Goal: Feedback & Contribution: Leave review/rating

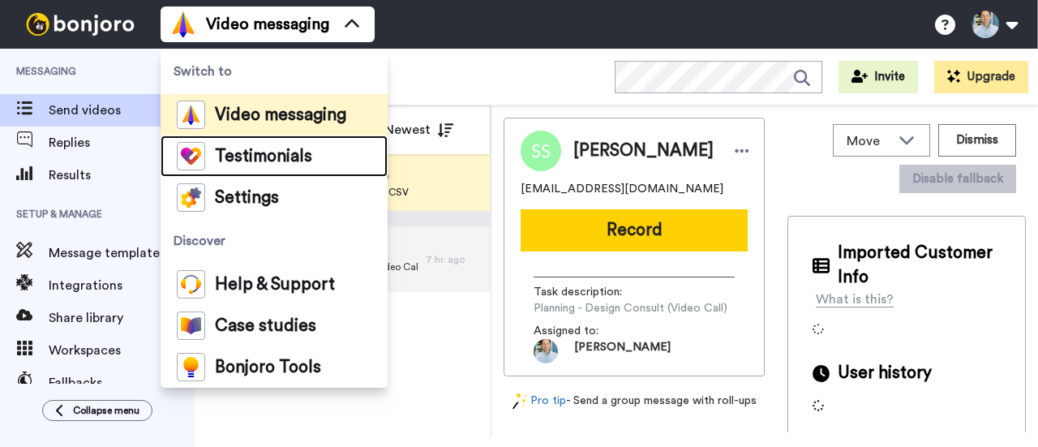
click at [272, 163] on span "Testimonials" at bounding box center [263, 156] width 97 height 16
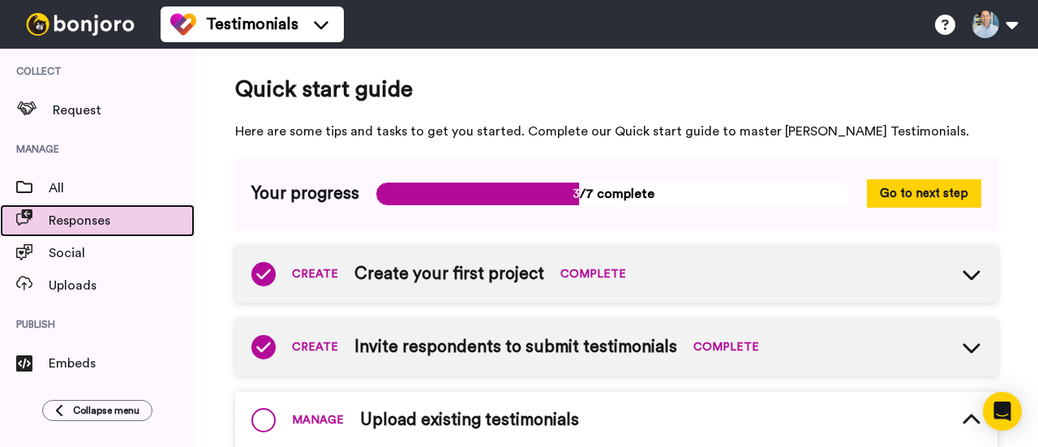
click at [103, 215] on span "Responses" at bounding box center [122, 220] width 146 height 19
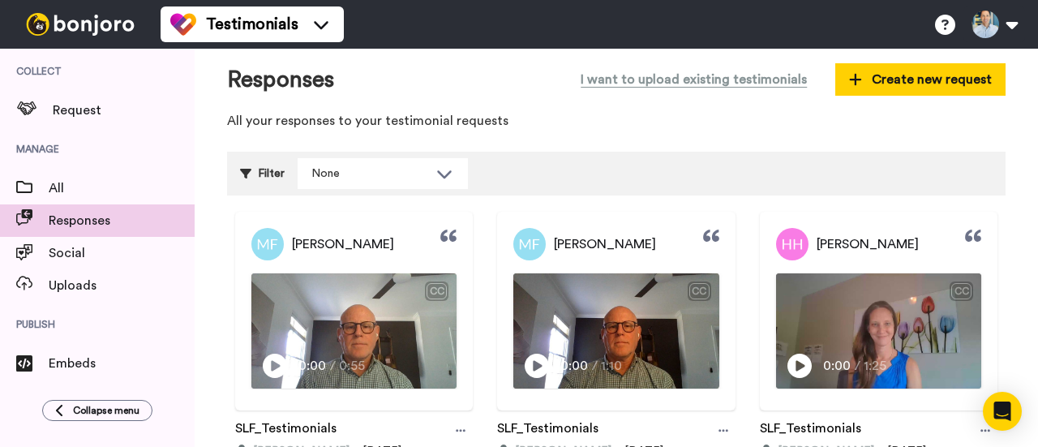
scroll to position [5, 0]
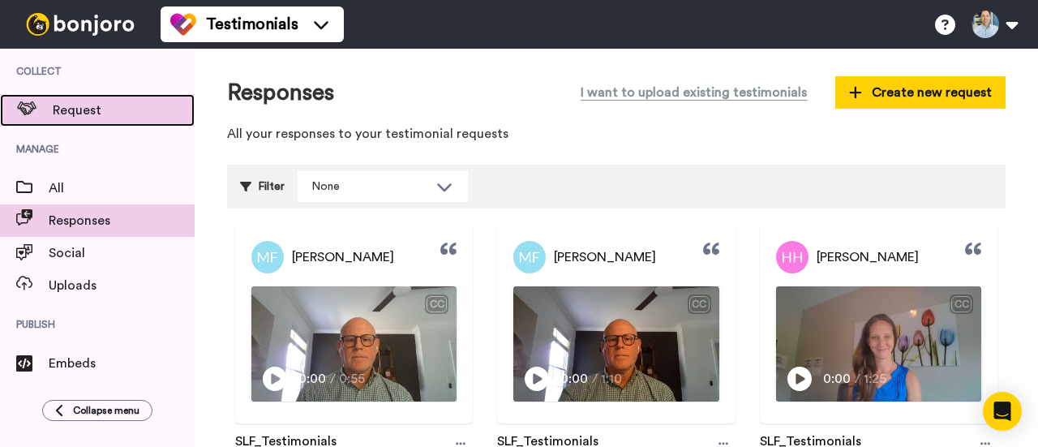
click at [96, 118] on span "Request" at bounding box center [124, 110] width 142 height 19
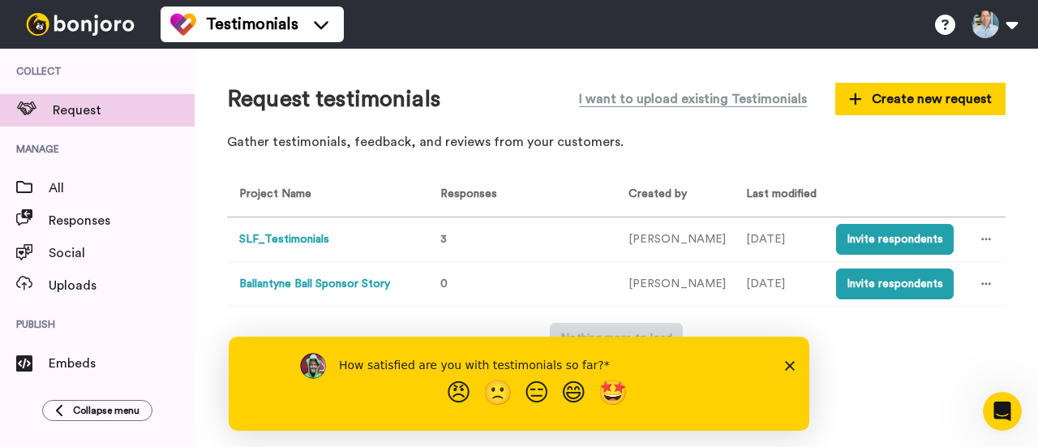
click at [786, 364] on icon "Close survey" at bounding box center [790, 365] width 10 height 10
